Goal: Information Seeking & Learning: Learn about a topic

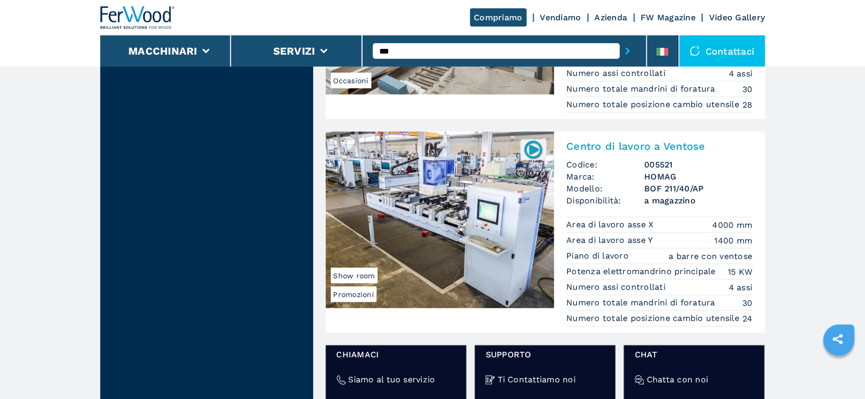
scroll to position [520, 0]
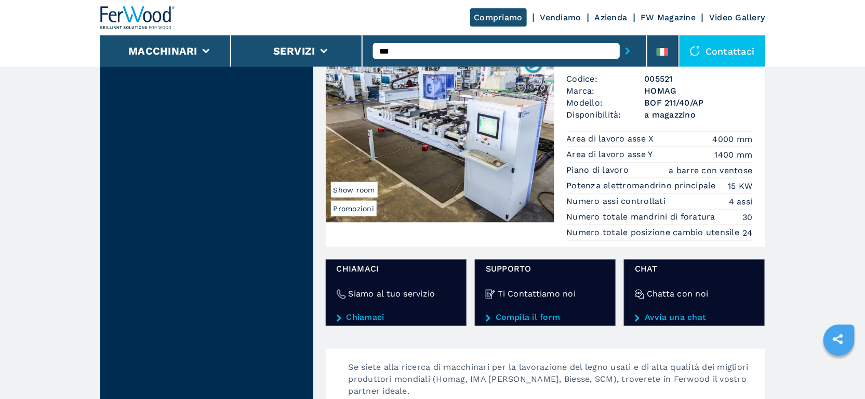
click at [653, 80] on div "Centro di lavoro a Ventose Codice: 005521 Marca: HOMAG Modello: BOF 211/40/AP D…" at bounding box center [659, 146] width 211 height 201
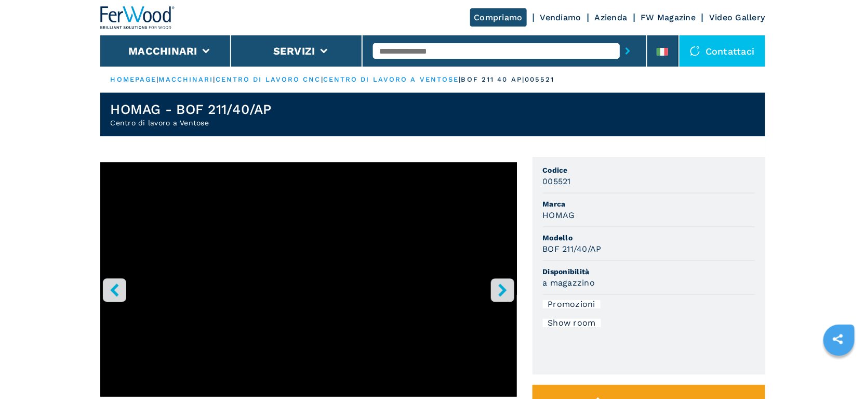
click at [506, 289] on icon "right-button" at bounding box center [502, 289] width 8 height 13
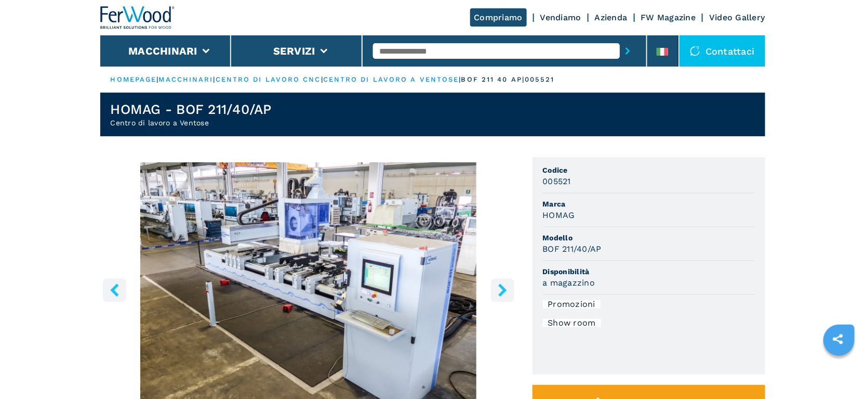
click at [507, 289] on icon "right-button" at bounding box center [502, 289] width 13 height 13
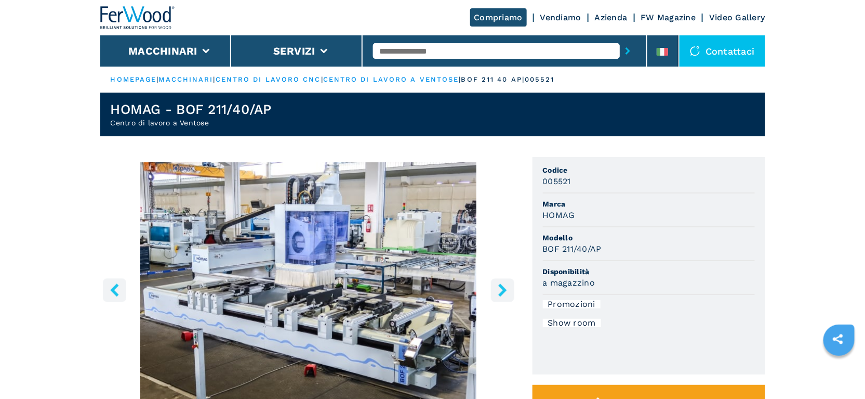
click at [507, 289] on icon "right-button" at bounding box center [502, 289] width 13 height 13
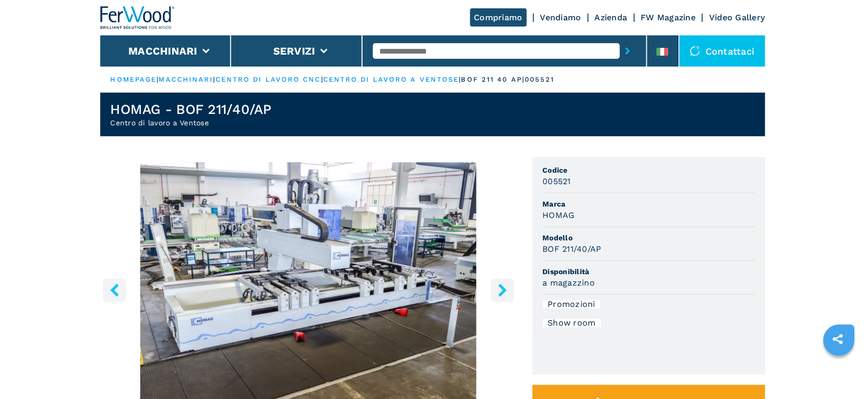
click at [507, 289] on icon "right-button" at bounding box center [502, 289] width 13 height 13
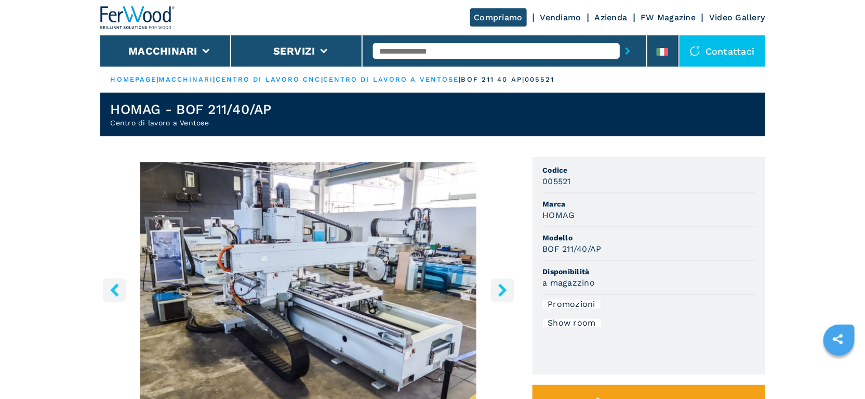
click at [507, 289] on icon "right-button" at bounding box center [502, 289] width 13 height 13
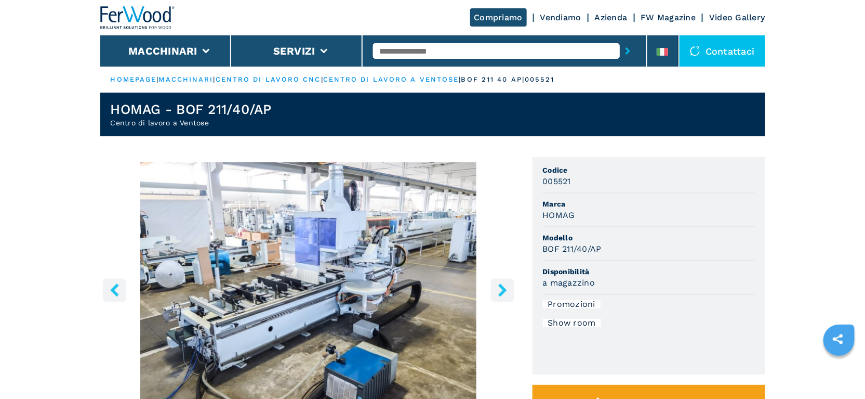
click at [507, 289] on icon "right-button" at bounding box center [502, 289] width 13 height 13
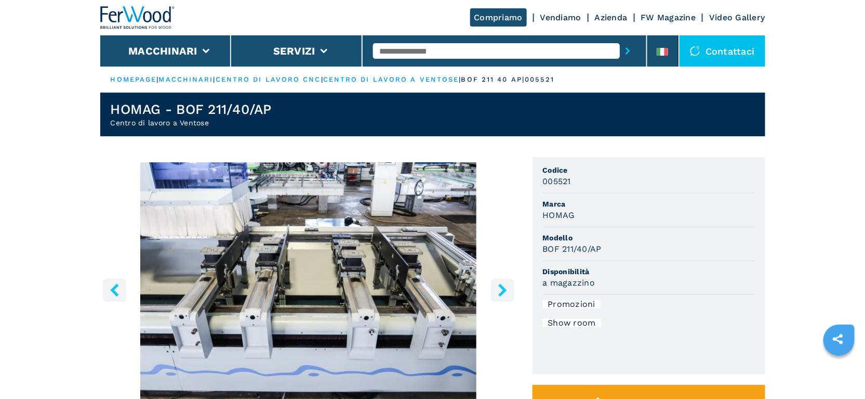
click at [507, 289] on icon "right-button" at bounding box center [502, 289] width 13 height 13
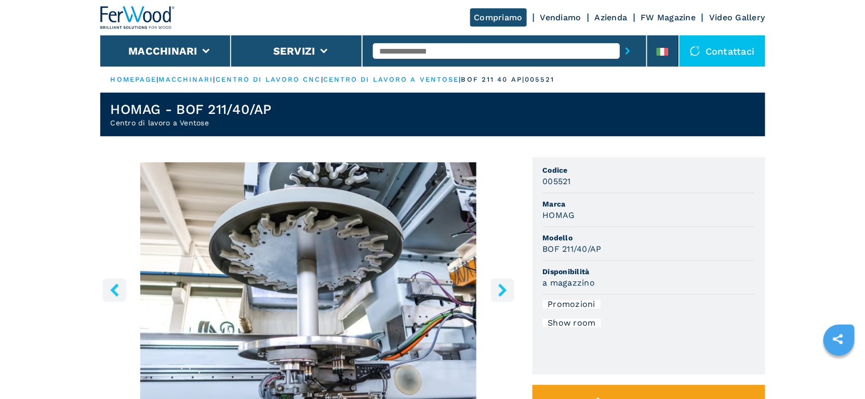
click at [507, 289] on icon "right-button" at bounding box center [502, 289] width 13 height 13
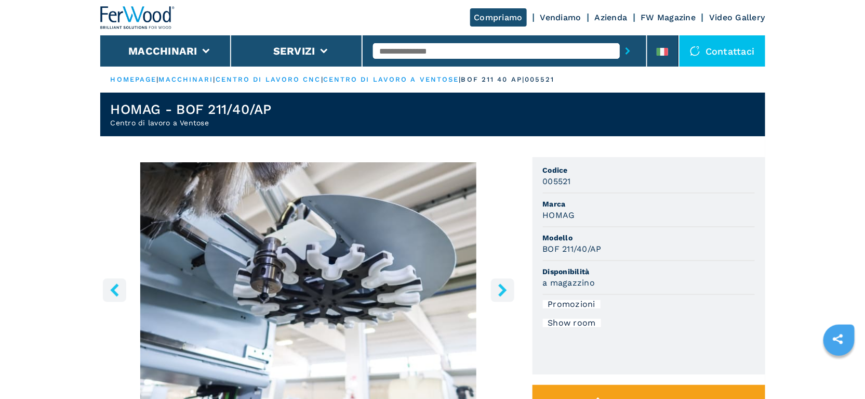
click at [507, 289] on icon "right-button" at bounding box center [502, 289] width 13 height 13
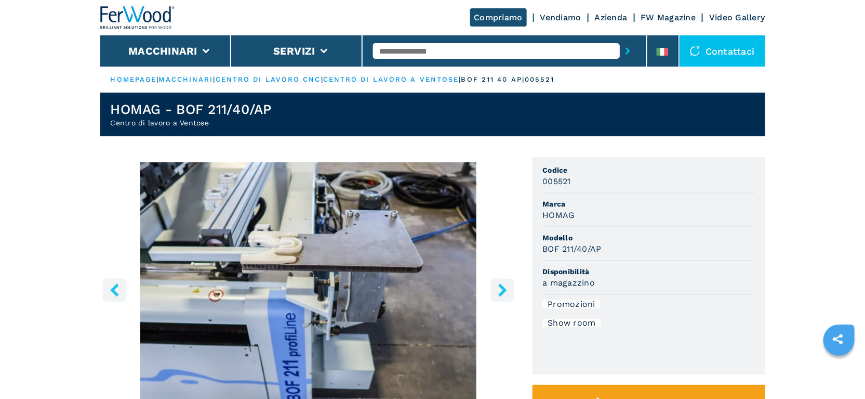
click at [507, 289] on icon "right-button" at bounding box center [502, 289] width 13 height 13
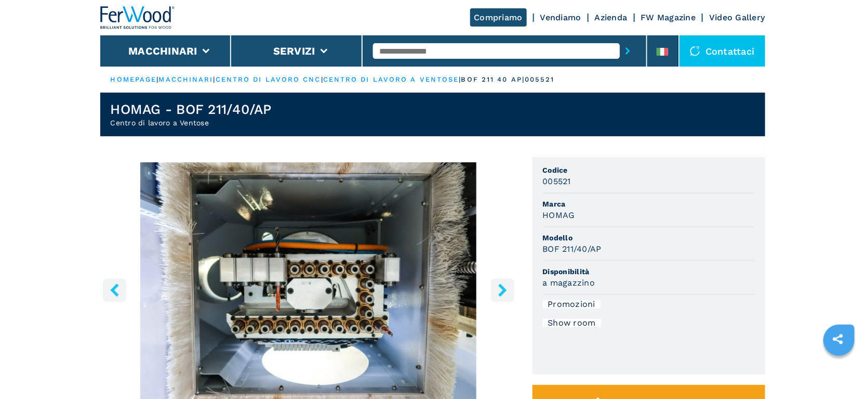
click at [507, 289] on icon "right-button" at bounding box center [502, 289] width 13 height 13
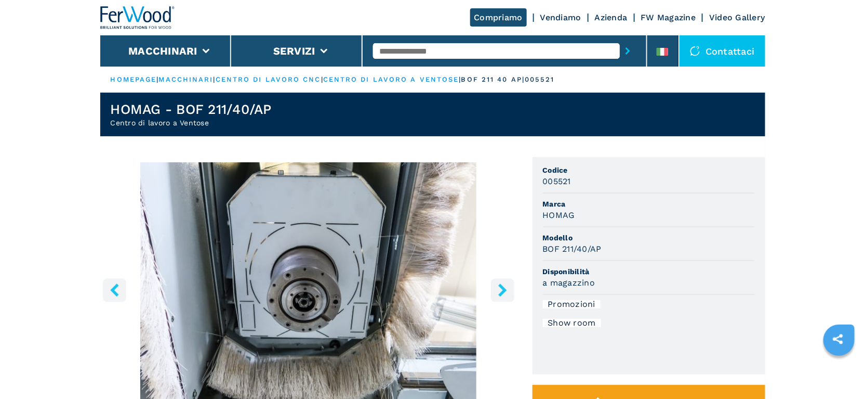
click at [507, 289] on icon "right-button" at bounding box center [502, 289] width 13 height 13
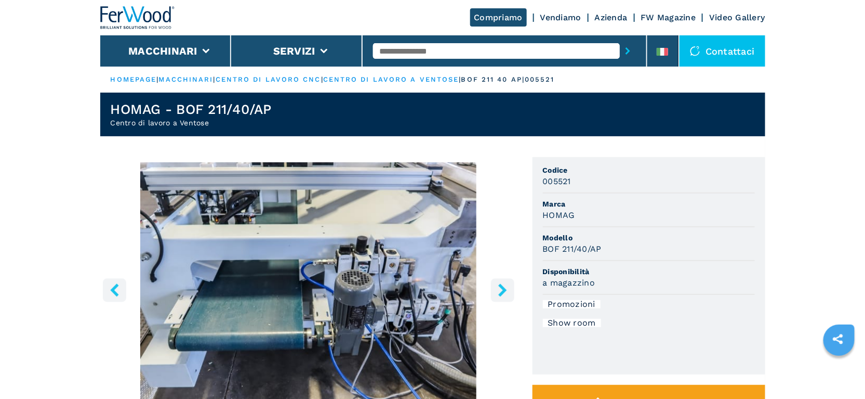
click at [507, 289] on icon "right-button" at bounding box center [502, 289] width 13 height 13
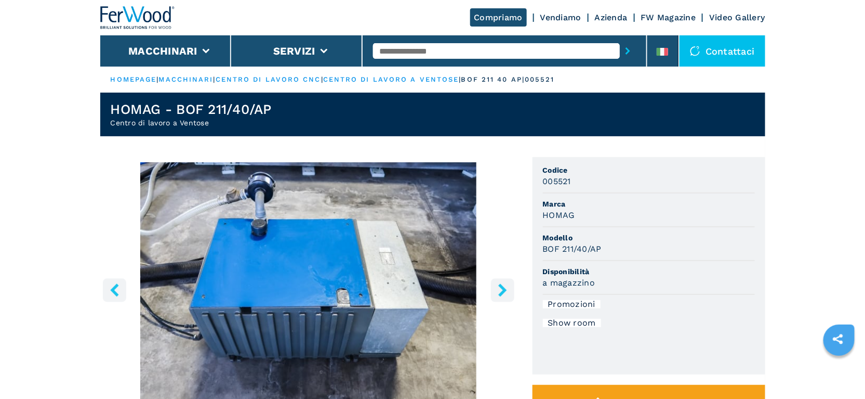
click at [507, 289] on icon "right-button" at bounding box center [502, 289] width 13 height 13
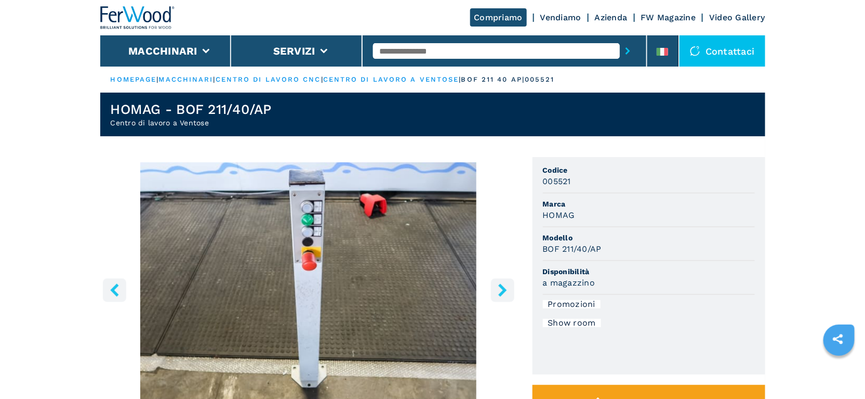
click at [507, 289] on icon "right-button" at bounding box center [502, 289] width 13 height 13
